Goal: Information Seeking & Learning: Learn about a topic

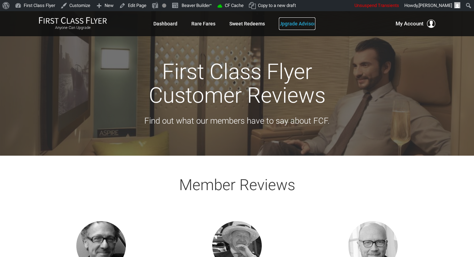
click at [293, 22] on link "Upgrade Advisor" at bounding box center [297, 23] width 37 height 13
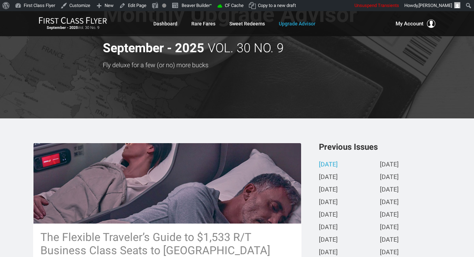
scroll to position [70, 0]
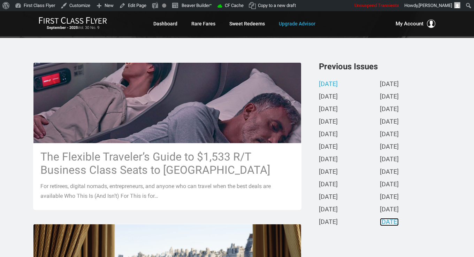
click at [394, 225] on link "October 2023" at bounding box center [389, 222] width 19 height 7
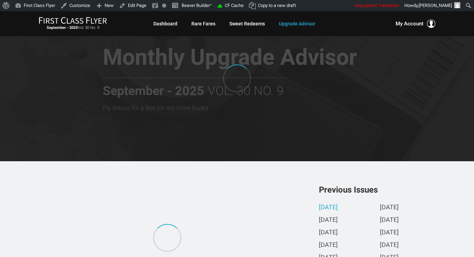
scroll to position [0, 0]
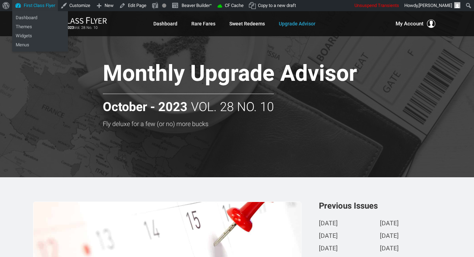
click at [38, 20] on ul "Themes Widgets Menus" at bounding box center [40, 35] width 56 height 31
click at [38, 19] on link "Dashboard" at bounding box center [40, 17] width 56 height 9
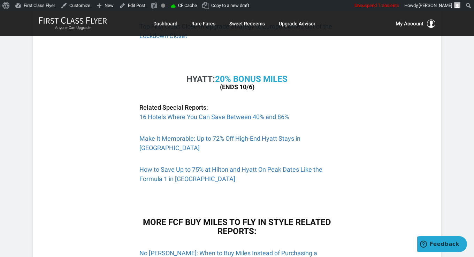
scroll to position [733, 0]
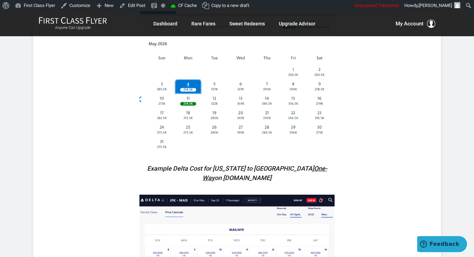
scroll to position [768, 0]
